Goal: Information Seeking & Learning: Understand process/instructions

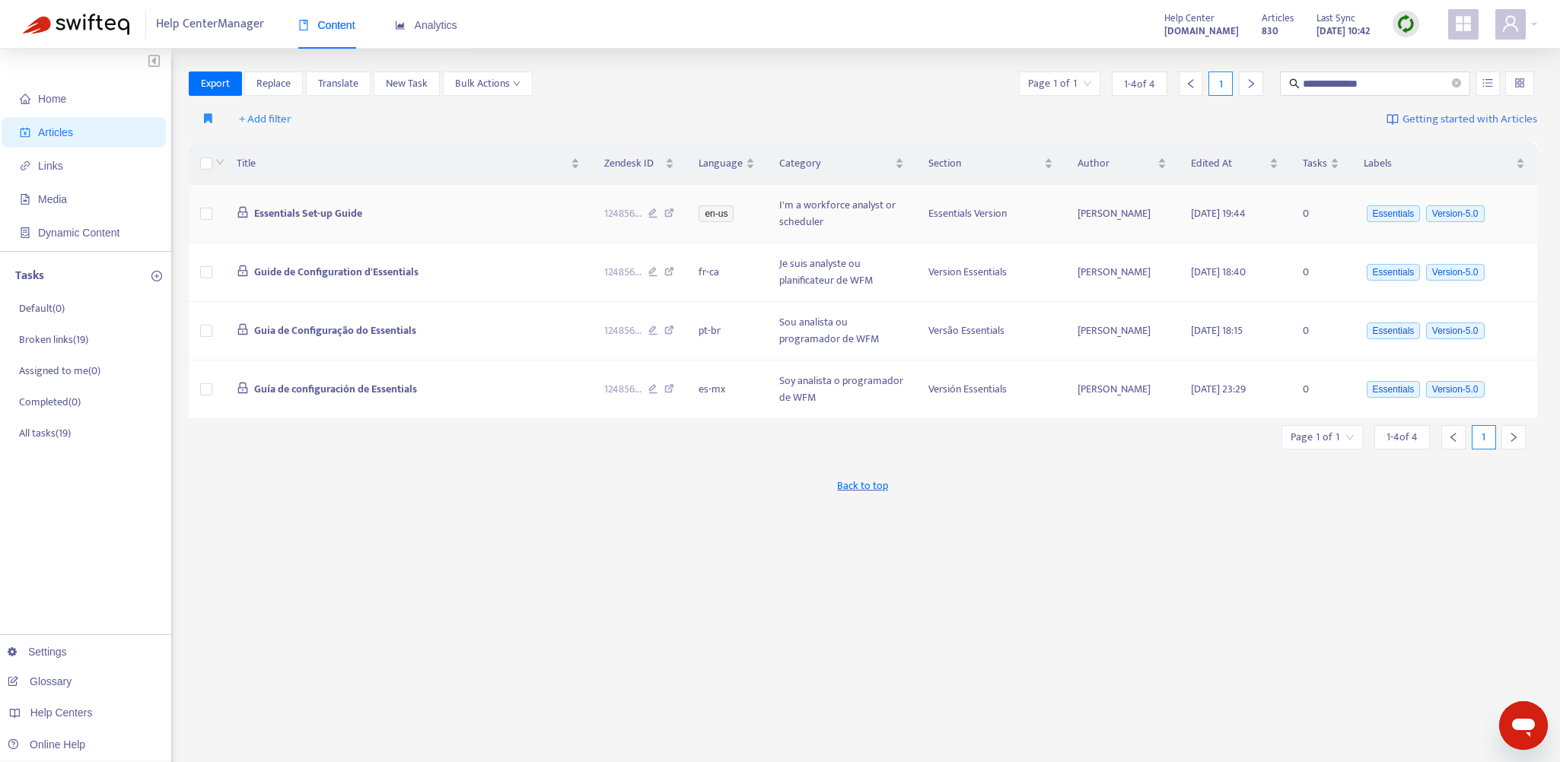
click at [501, 227] on td "Essentials Set-up Guide" at bounding box center [407, 214] width 367 height 59
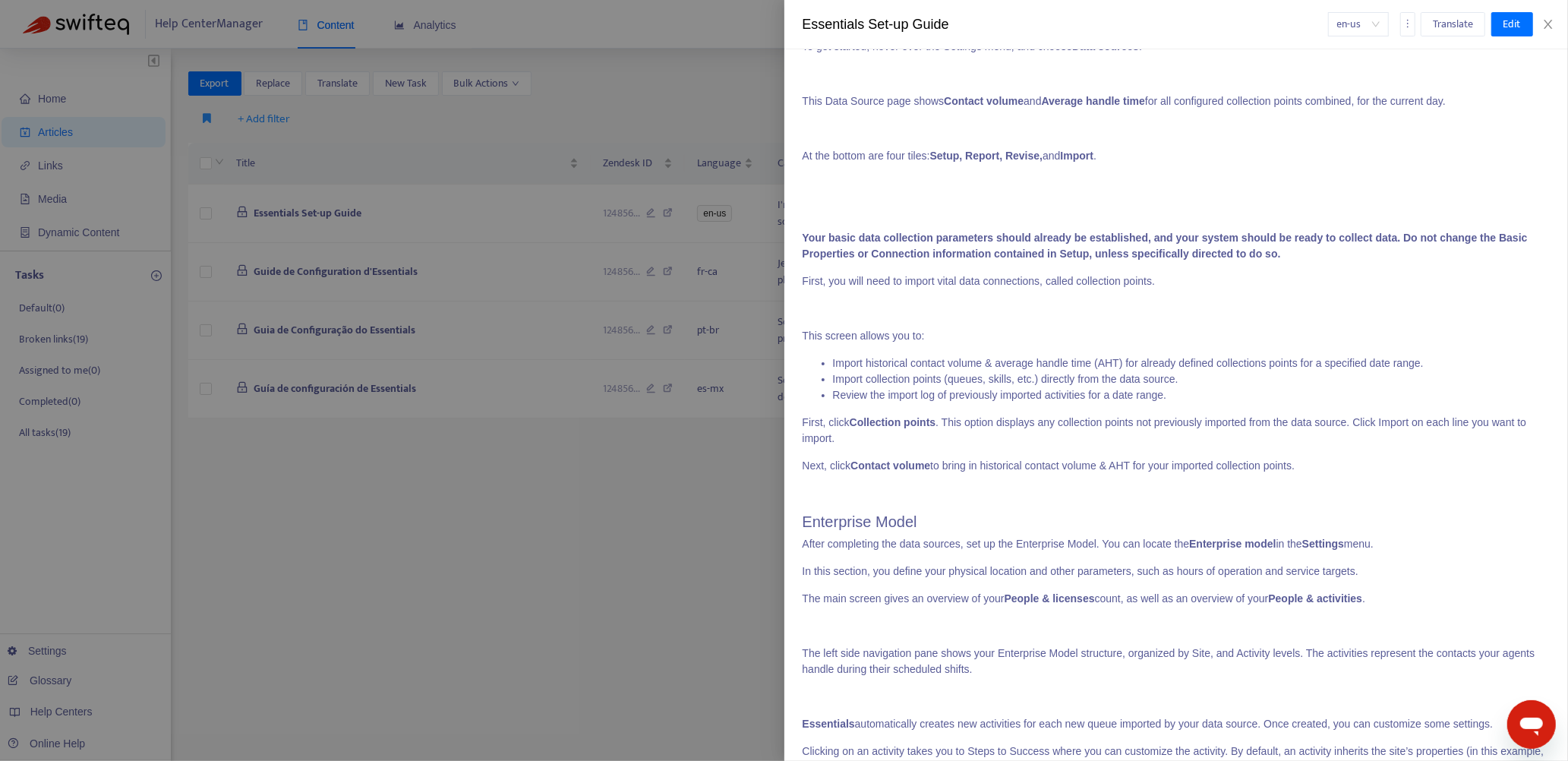
scroll to position [836, 0]
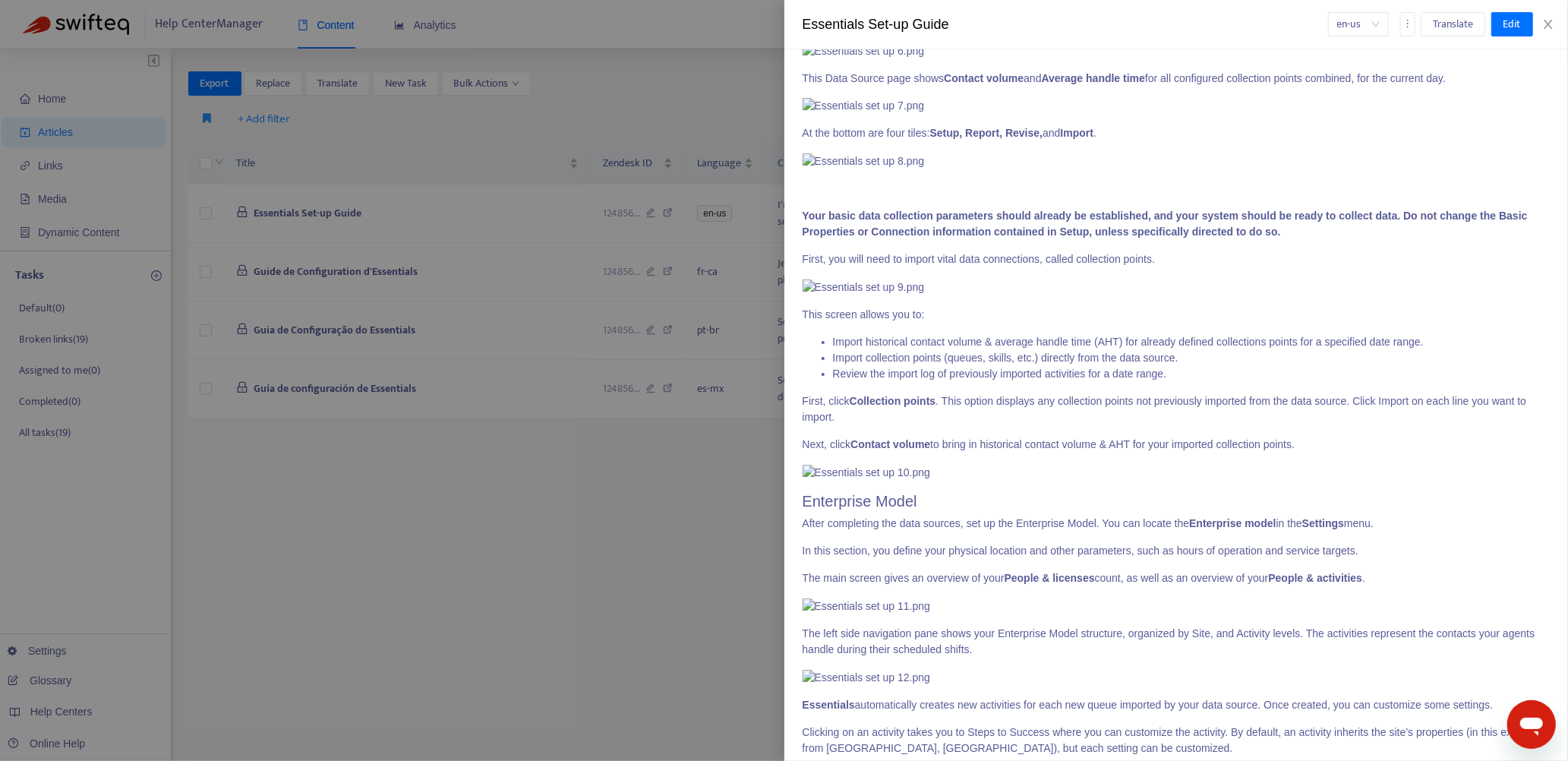
drag, startPoint x: 1395, startPoint y: 212, endPoint x: 1227, endPoint y: 227, distance: 168.7
copy p "The source of your data collection, people, scheduling templates, and business …"
drag, startPoint x: 1306, startPoint y: 234, endPoint x: 1282, endPoint y: 234, distance: 24.0
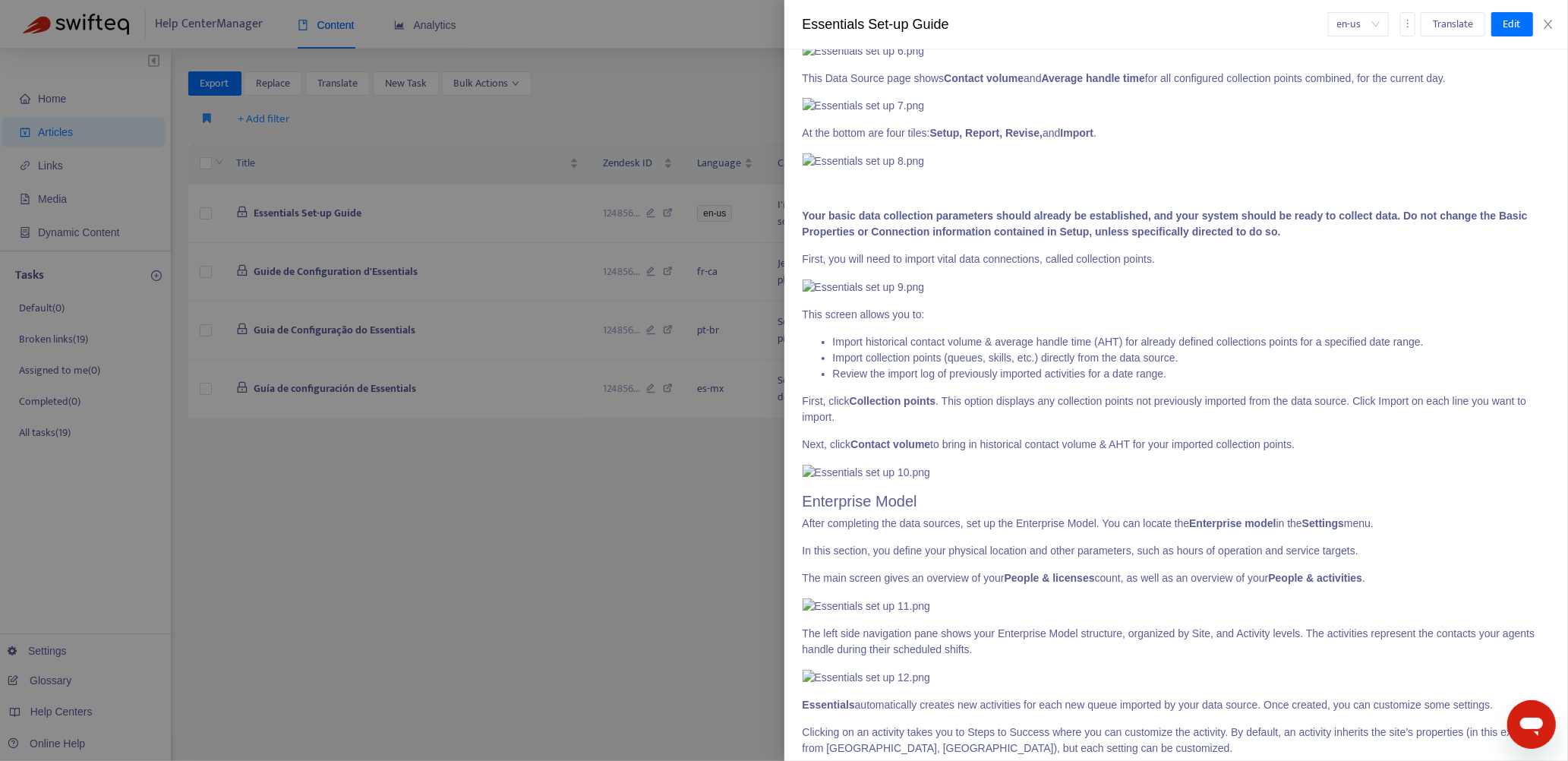
drag, startPoint x: 1231, startPoint y: 228, endPoint x: 887, endPoint y: 250, distance: 344.7
copy p "Most aspects of setup and configuration build upon previously configured items."
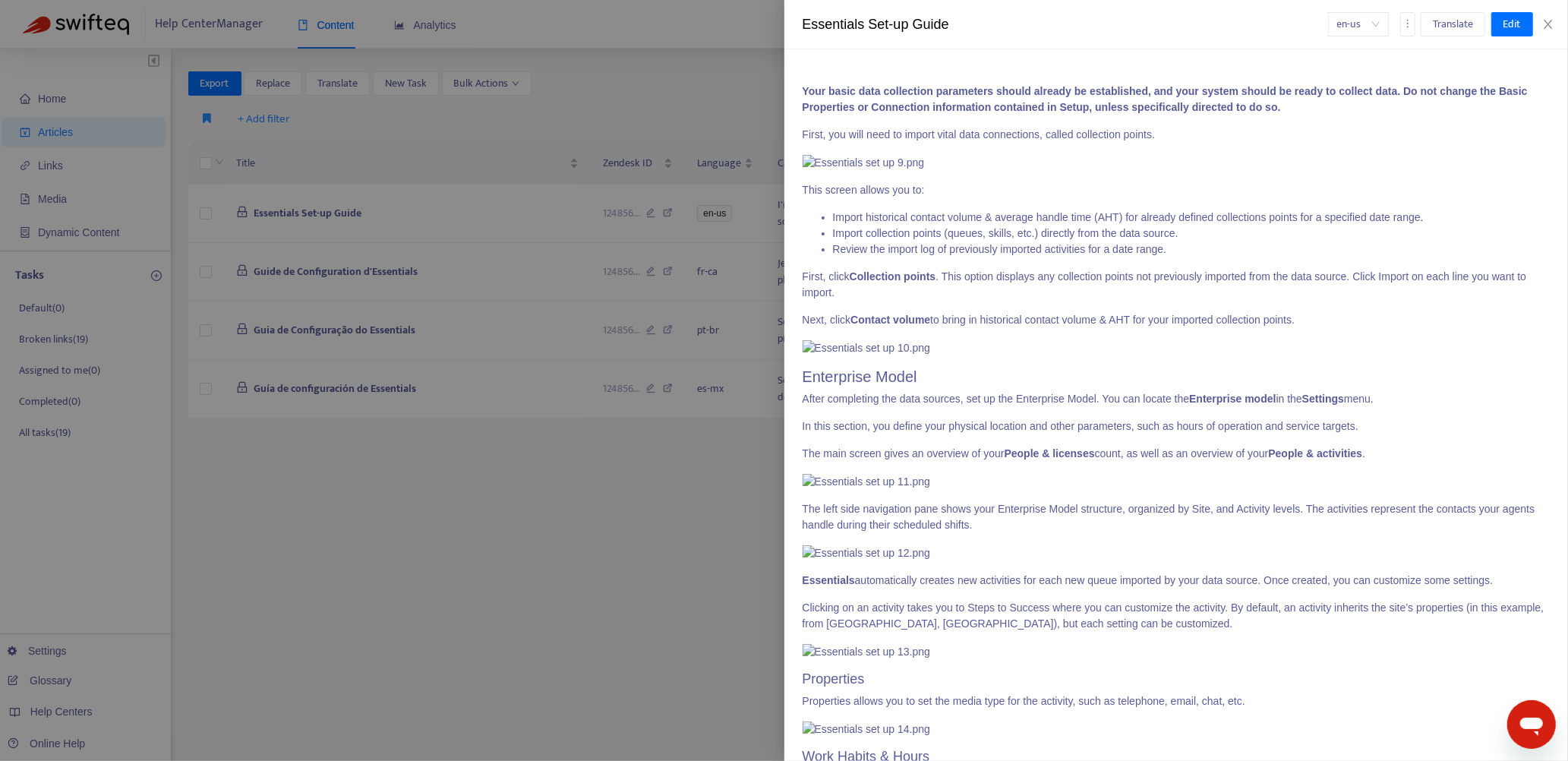
scroll to position [988, 0]
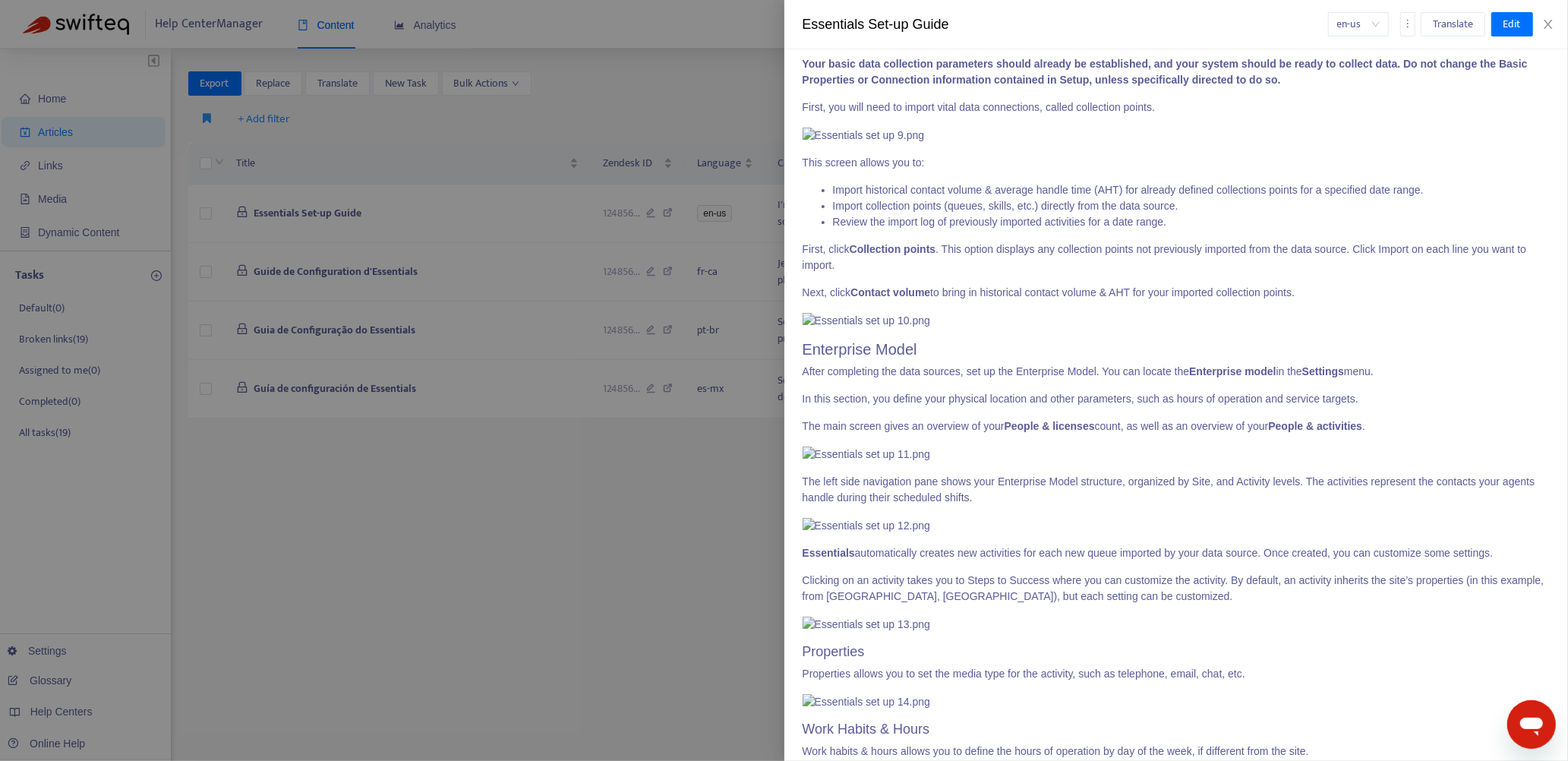
drag, startPoint x: 802, startPoint y: 273, endPoint x: 1316, endPoint y: 274, distance: 514.0
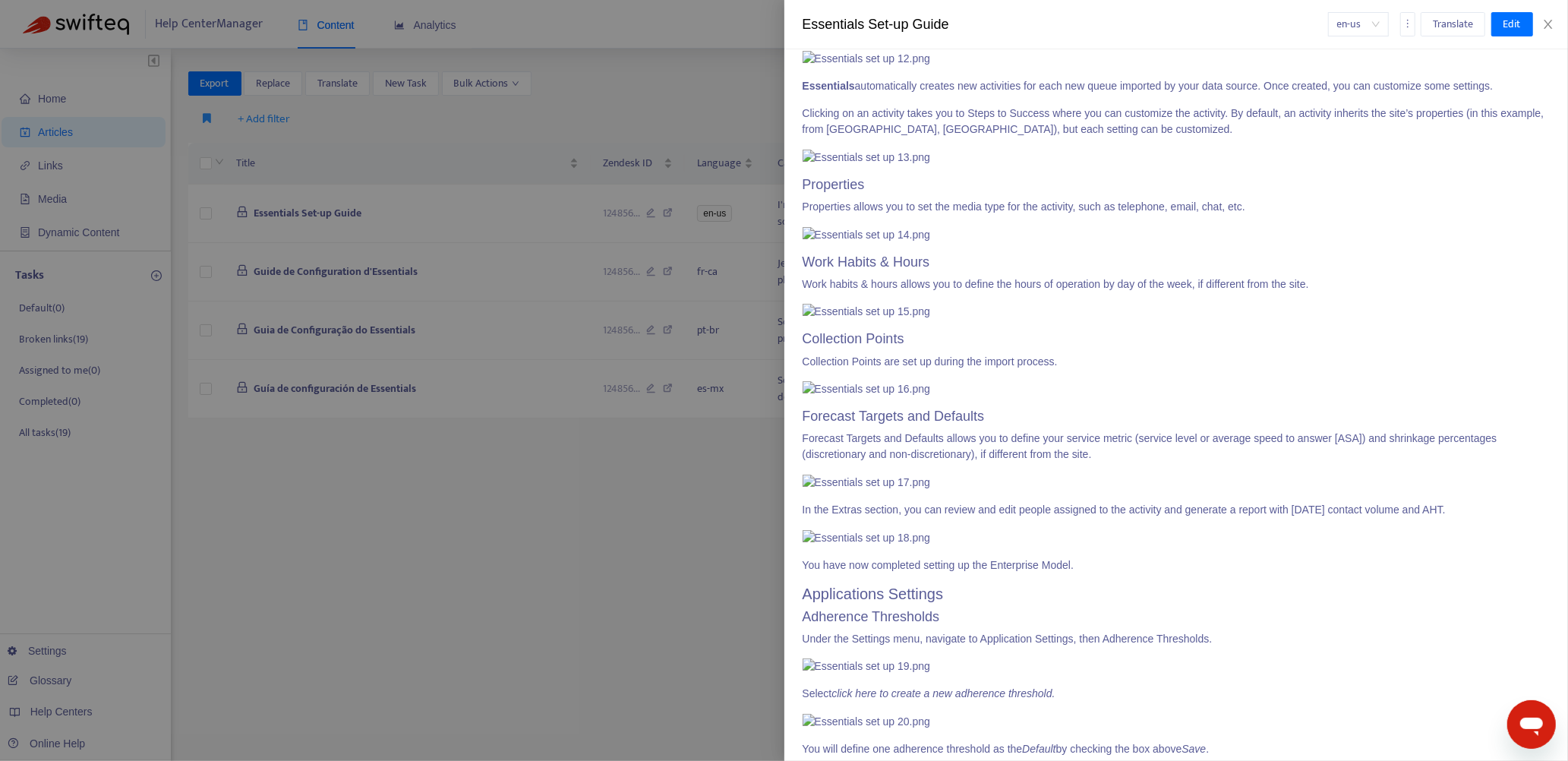
scroll to position [1457, 0]
drag, startPoint x: 803, startPoint y: 249, endPoint x: 1325, endPoint y: 669, distance: 670.0
copy span "Data Sources Data sources define the source of historical and real-time data fo…"
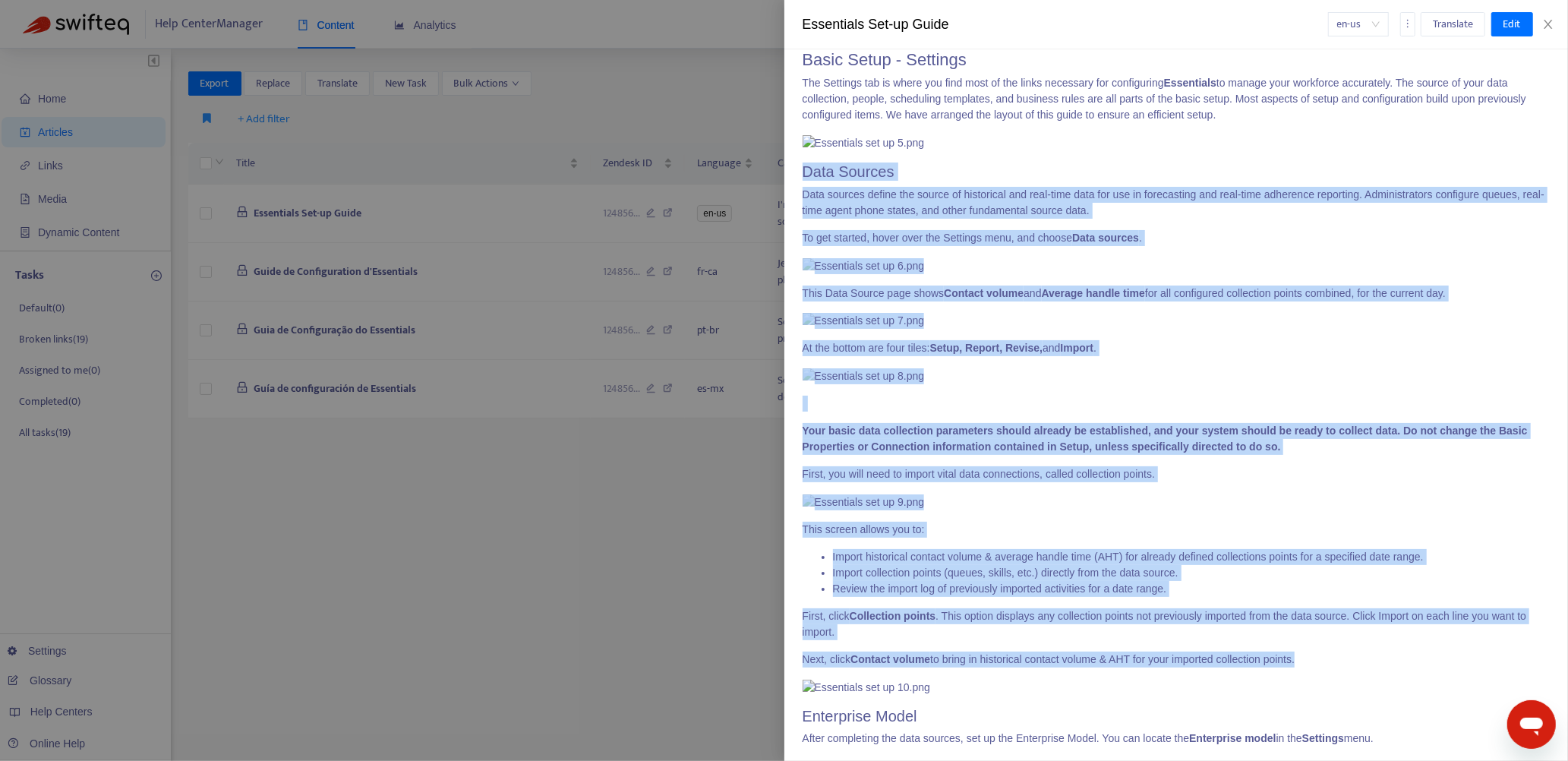
scroll to position [1001, 0]
